Goal: Task Accomplishment & Management: Use online tool/utility

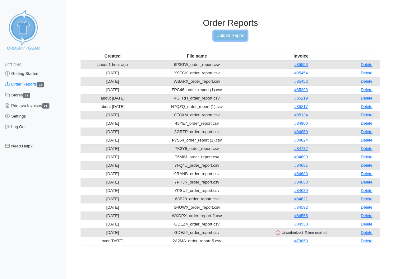
click at [234, 35] on link "Upload Report" at bounding box center [231, 36] width 34 height 10
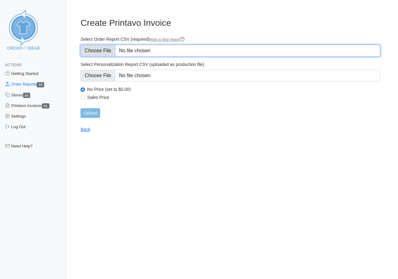
click at [103, 49] on input "Select Order Report CSV (required) How to find report" at bounding box center [231, 51] width 300 height 12
type input "C:\fakepath\YES7R_order_report (1).csv"
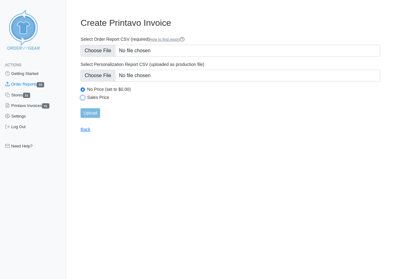
click at [83, 97] on input "Sales Price" at bounding box center [83, 98] width 4 height 4
radio input "true"
click at [90, 114] on input "Upload" at bounding box center [90, 113] width 19 height 10
